Goal: Answer question/provide support

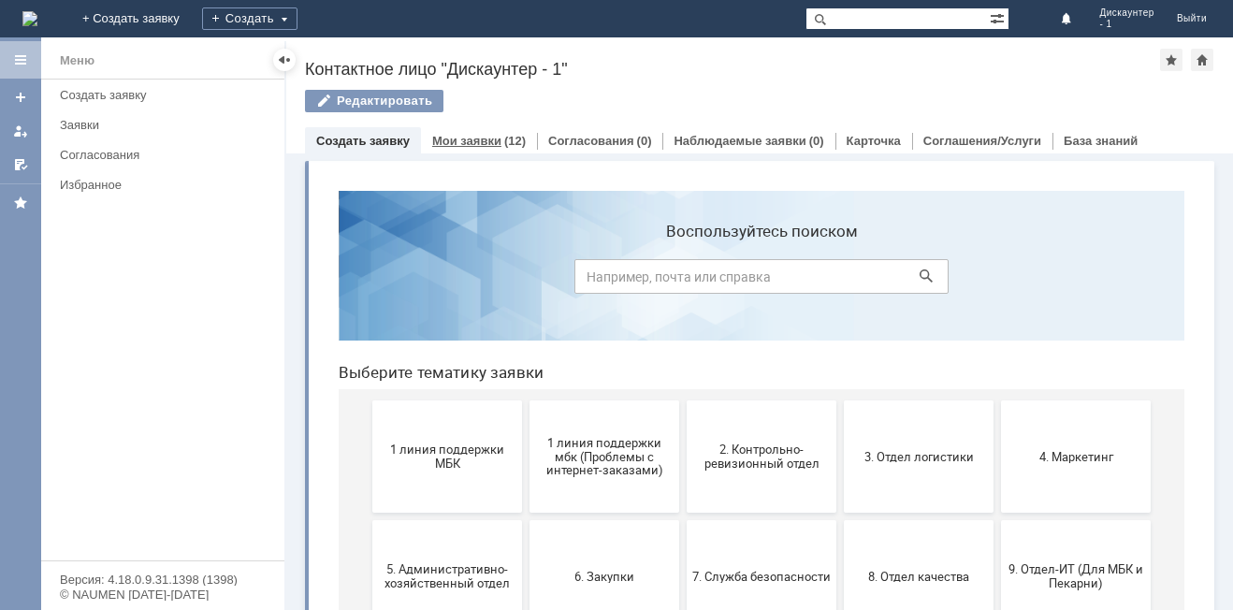
click at [486, 133] on div "Мои заявки (12)" at bounding box center [479, 140] width 116 height 27
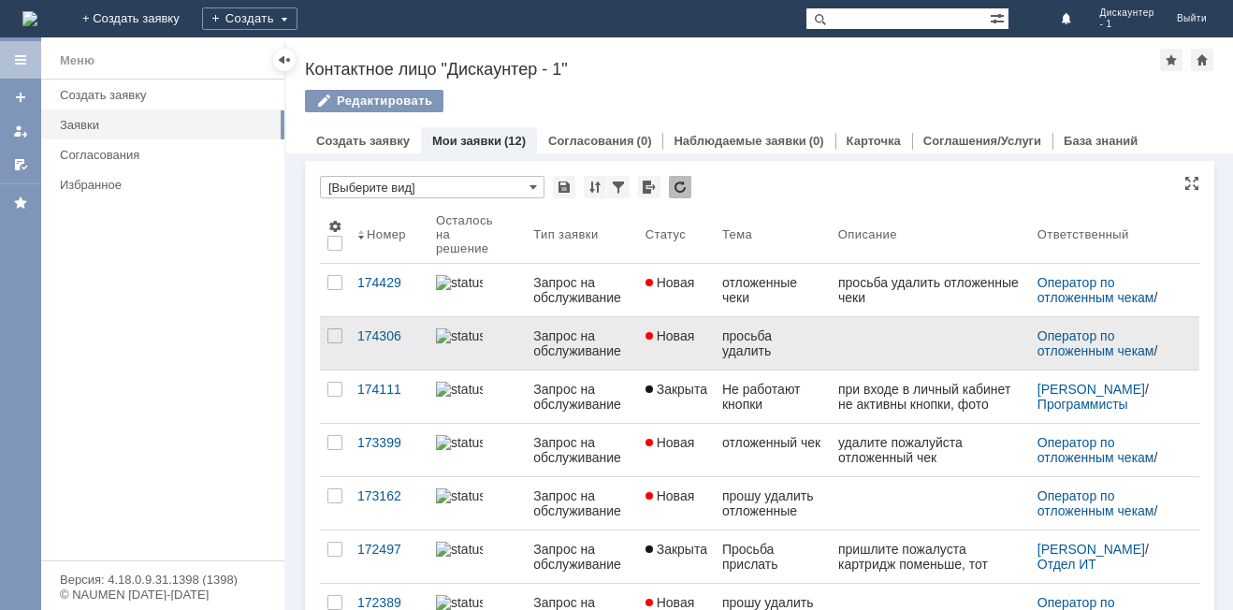
click at [765, 340] on div "просьба удалить отложенные чеки" at bounding box center [772, 343] width 101 height 30
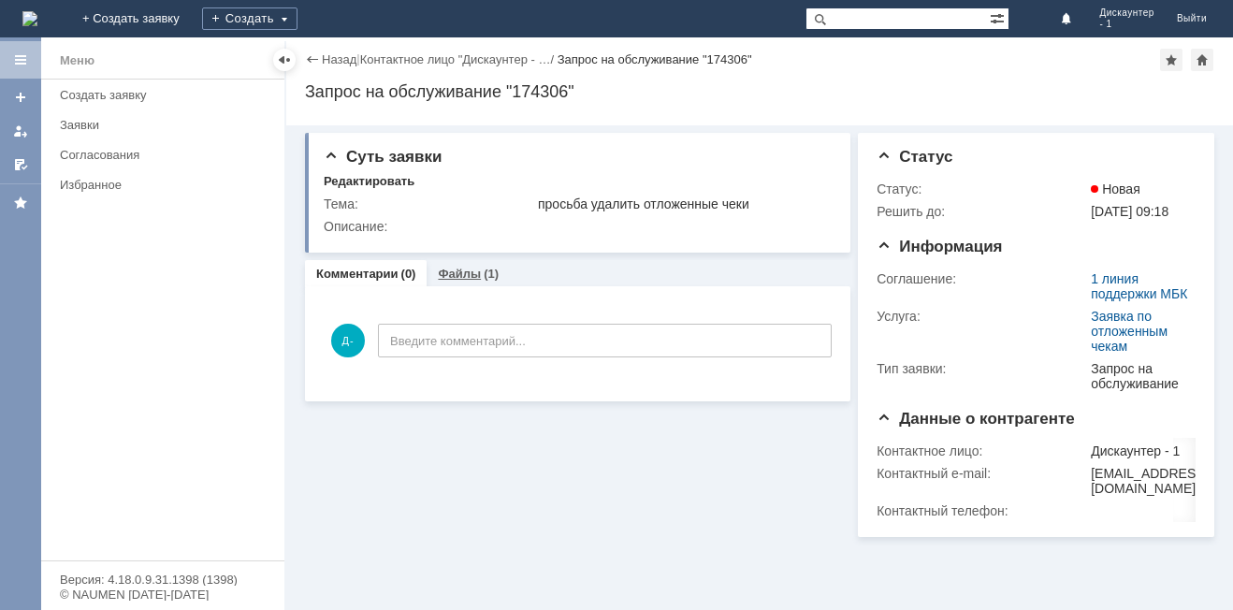
click at [446, 271] on link "Файлы" at bounding box center [459, 274] width 43 height 14
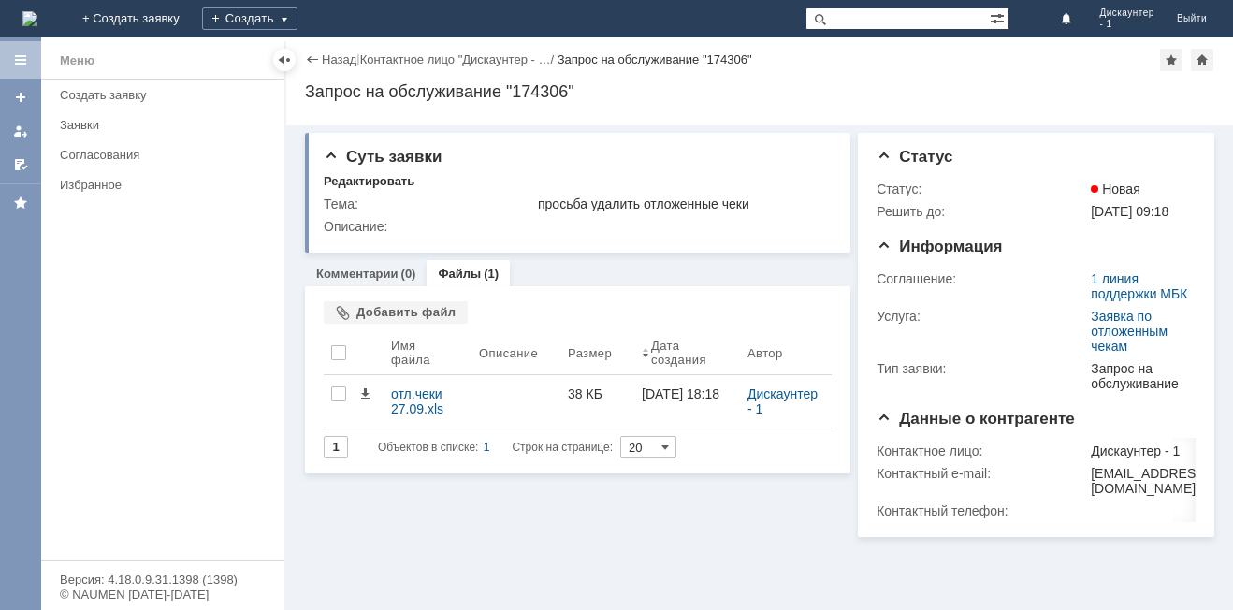
click at [330, 58] on link "Назад" at bounding box center [339, 59] width 35 height 14
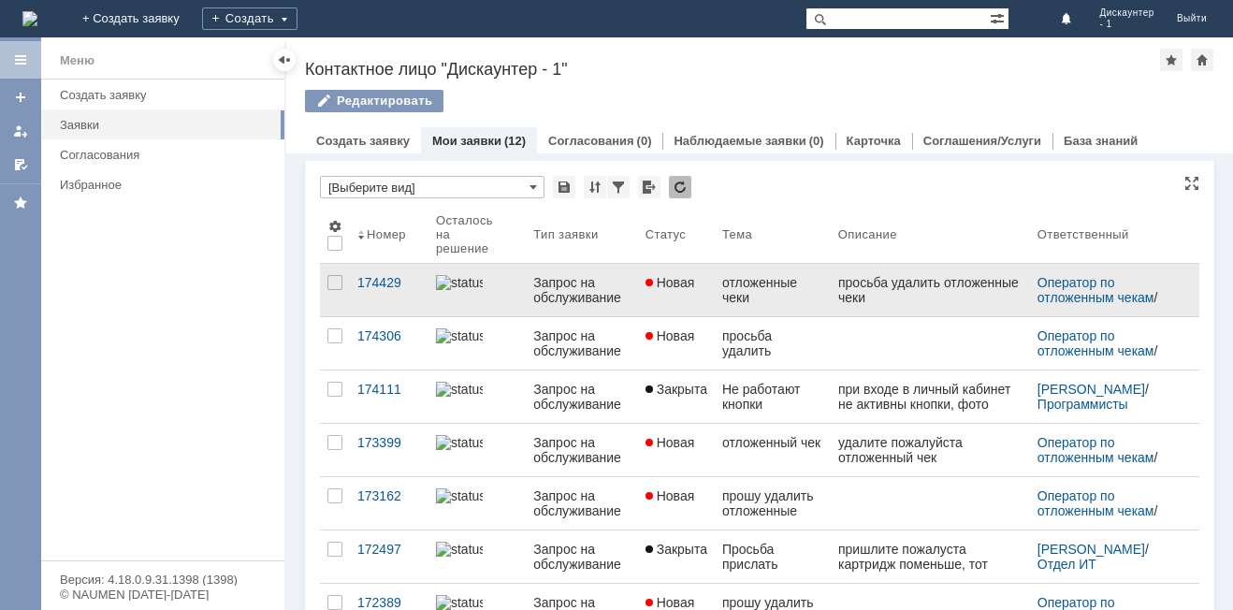
click at [753, 285] on div "отложенные чеки" at bounding box center [772, 290] width 101 height 30
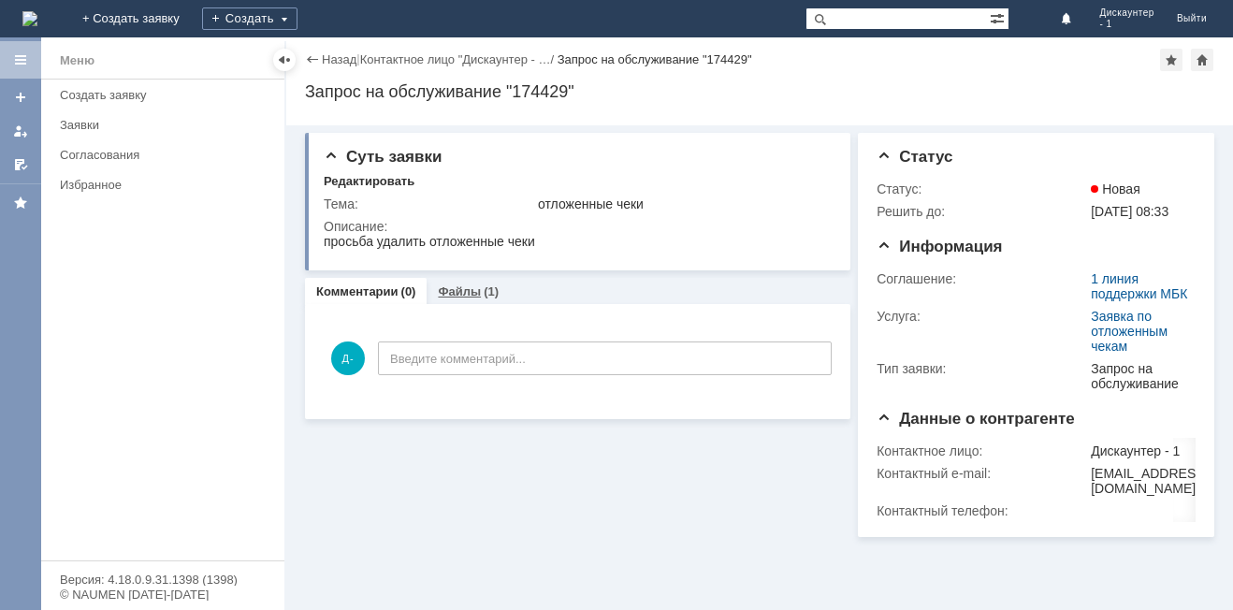
click at [456, 283] on div "Файлы (1)" at bounding box center [468, 291] width 83 height 27
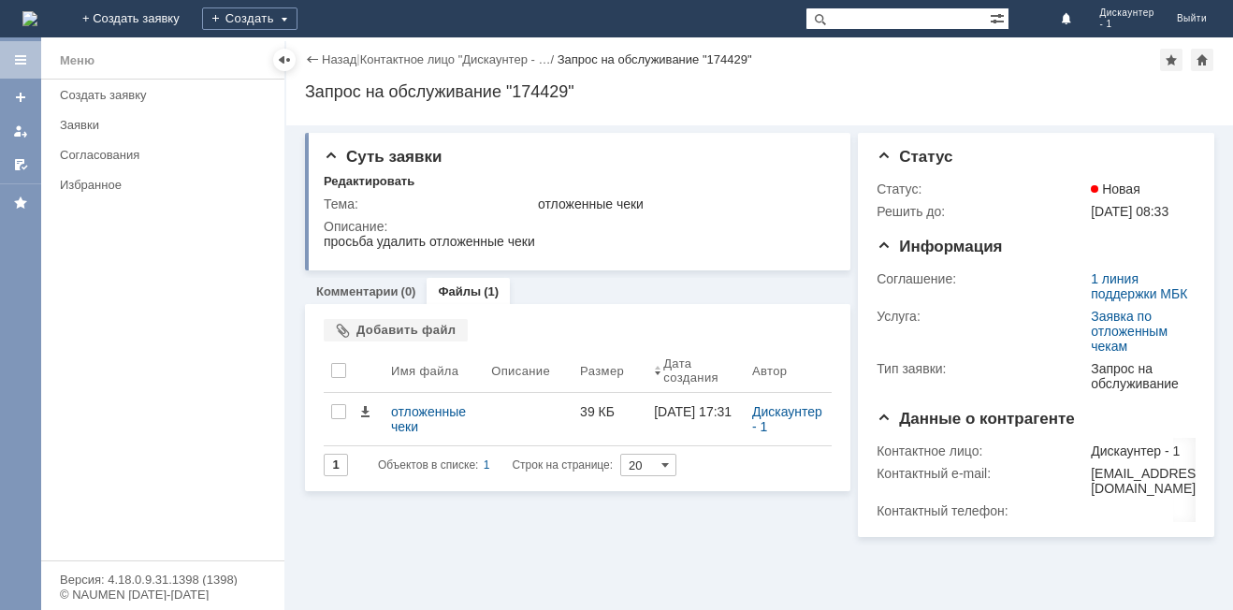
click at [320, 52] on div "Назад" at bounding box center [330, 59] width 51 height 14
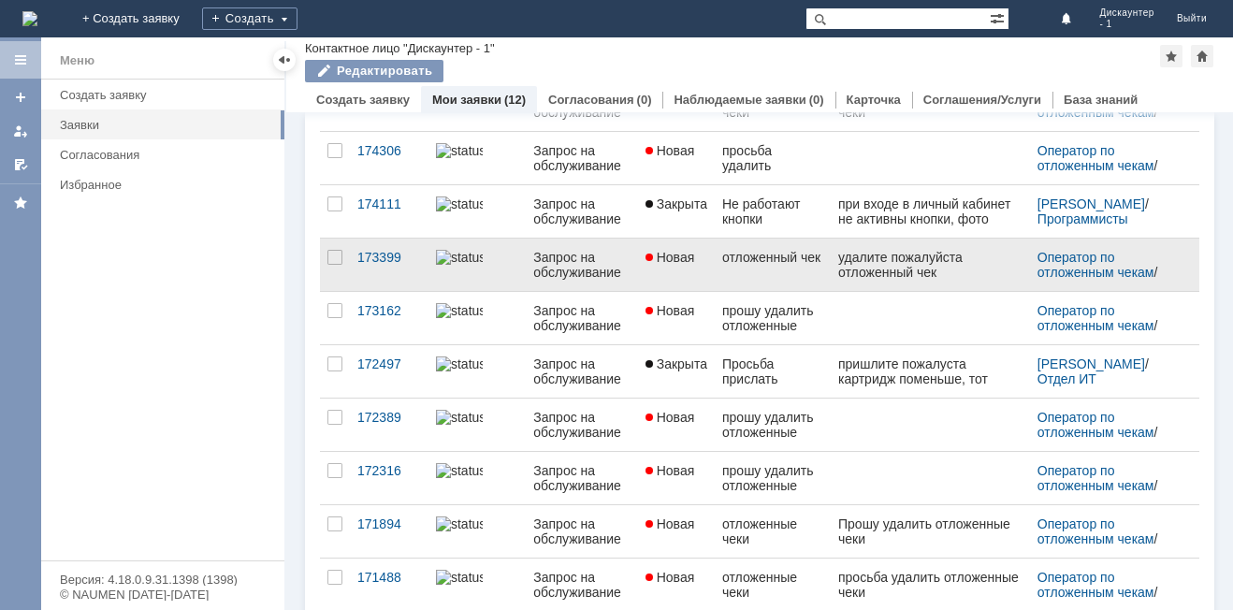
scroll to position [187, 0]
